Goal: Transaction & Acquisition: Obtain resource

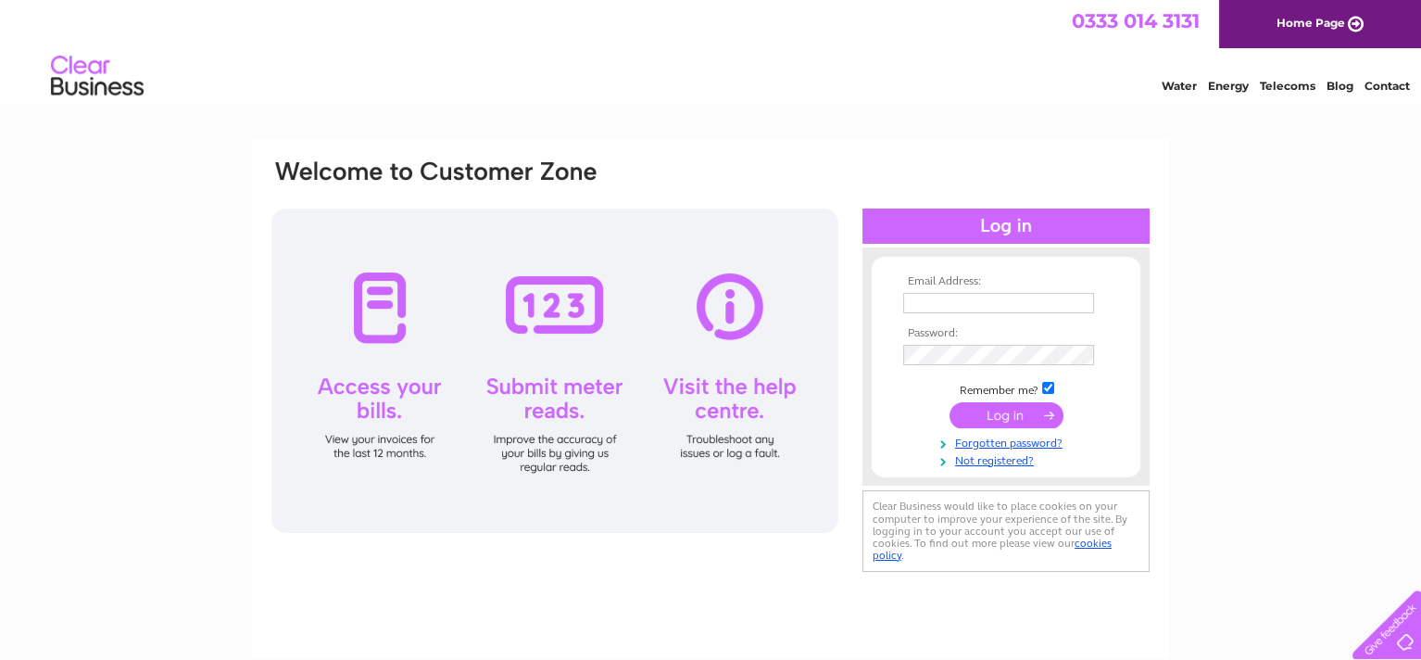
type input "[EMAIL_ADDRESS][DOMAIN_NAME]"
click at [999, 412] on input "submit" at bounding box center [1007, 415] width 114 height 26
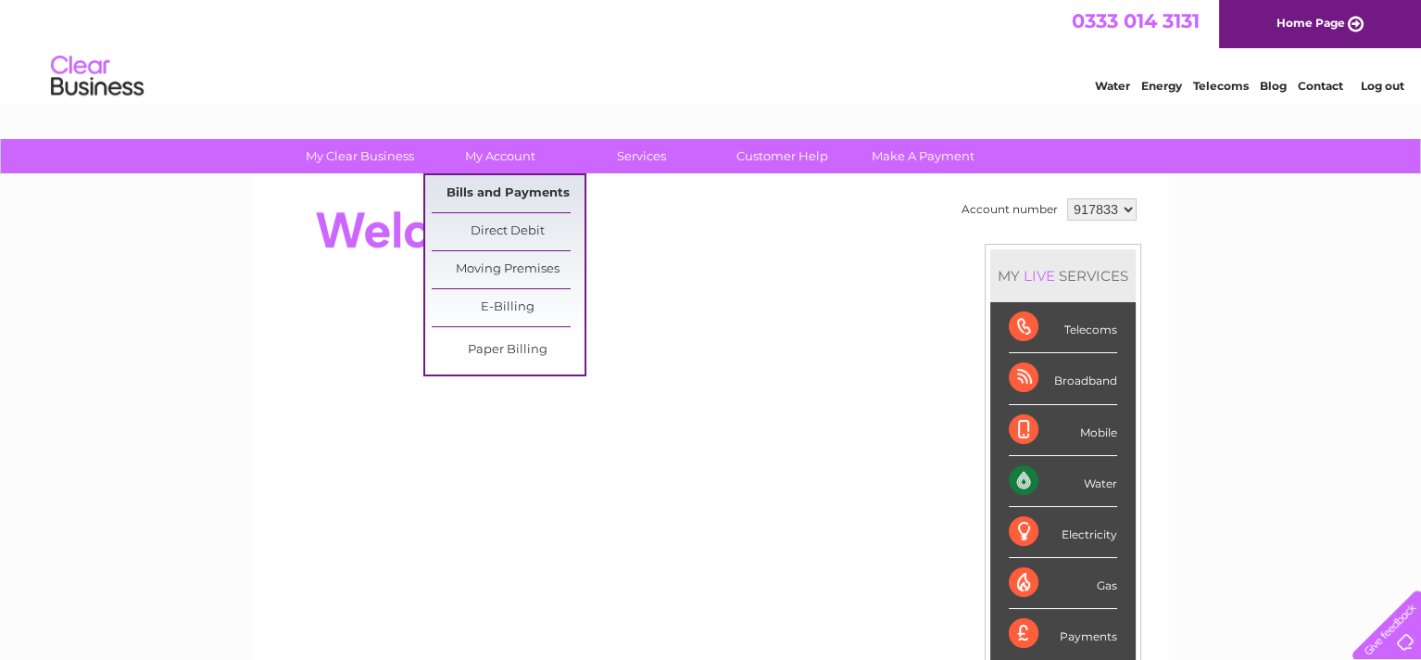
click at [484, 186] on link "Bills and Payments" at bounding box center [508, 193] width 153 height 37
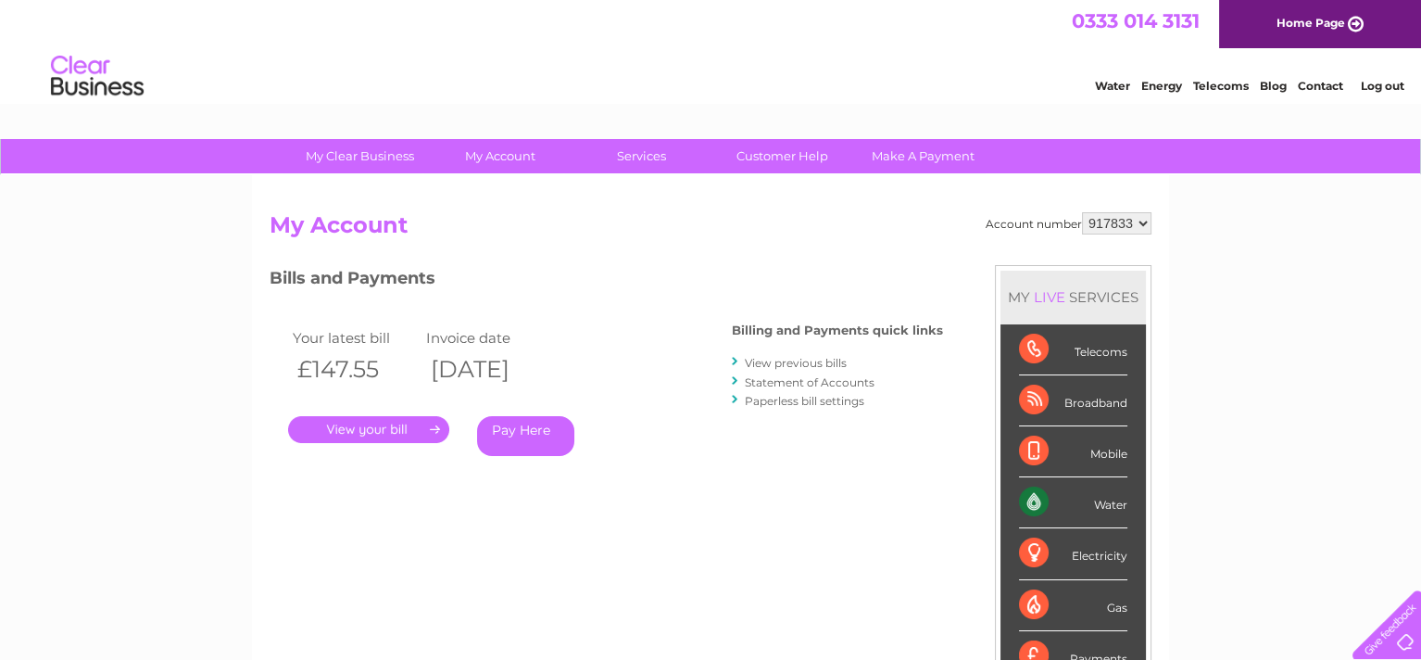
click at [384, 422] on link "." at bounding box center [368, 429] width 161 height 27
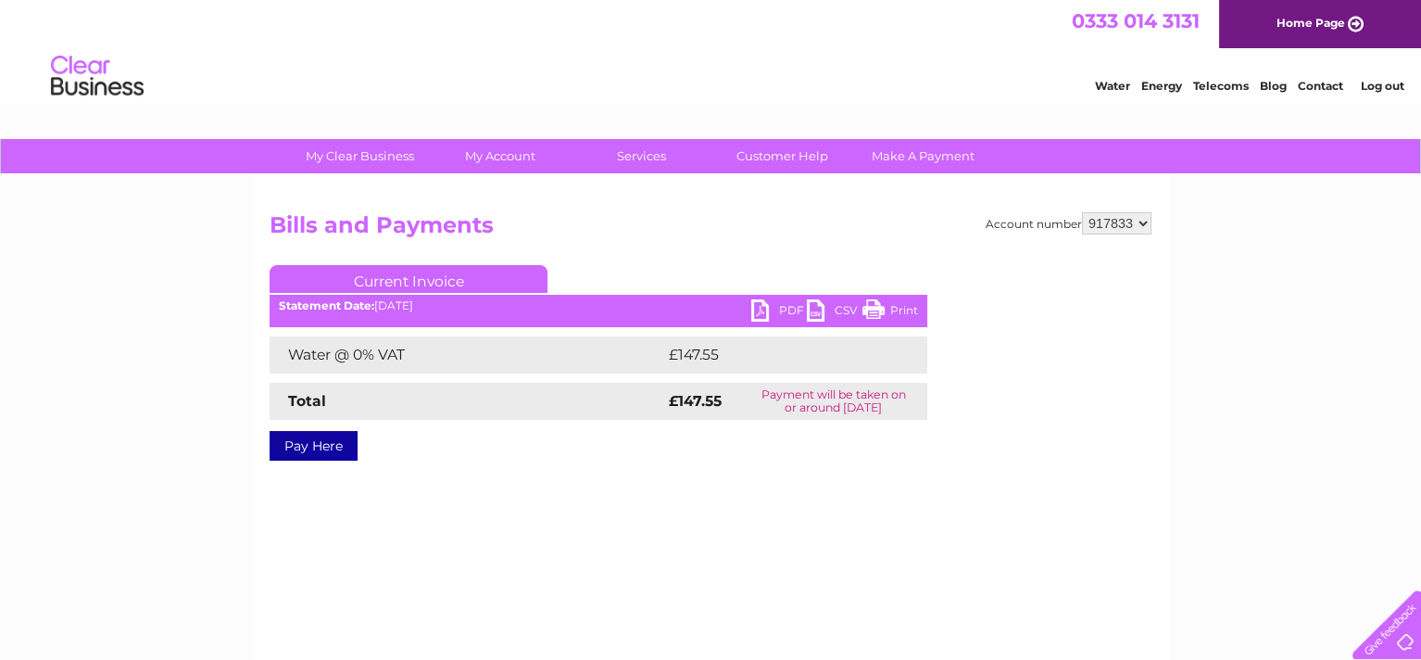
click at [759, 300] on link "PDF" at bounding box center [779, 312] width 56 height 27
